Goal: Navigation & Orientation: Find specific page/section

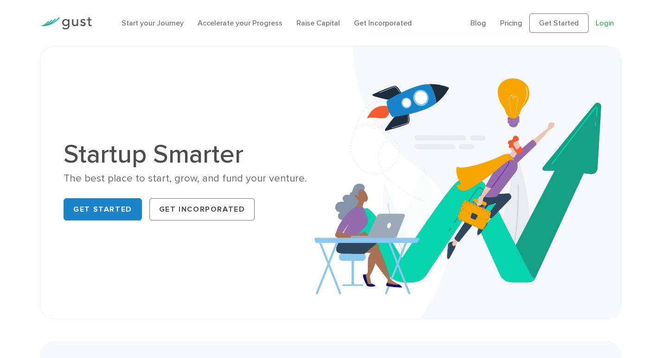
click at [602, 21] on link "Login" at bounding box center [604, 23] width 19 height 9
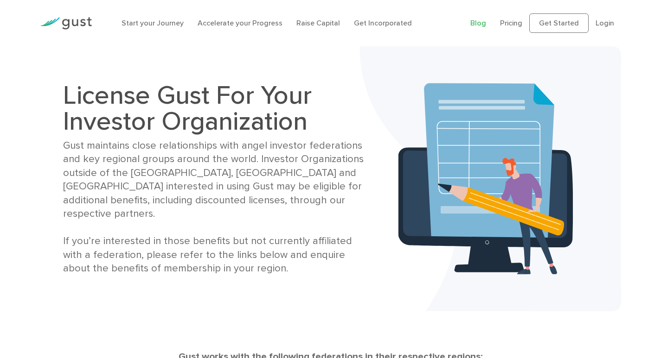
click at [482, 22] on link "Blog" at bounding box center [478, 23] width 16 height 9
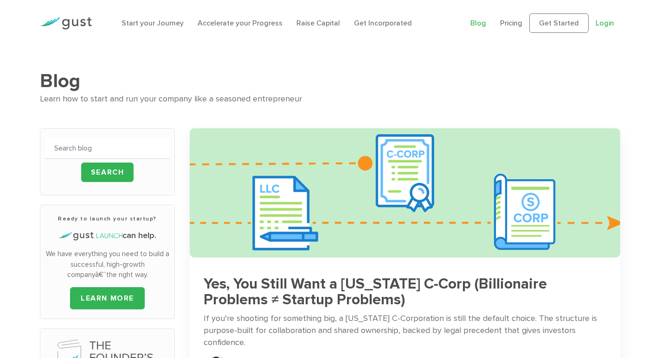
click at [604, 21] on link "Login" at bounding box center [604, 23] width 19 height 9
